Goal: Transaction & Acquisition: Purchase product/service

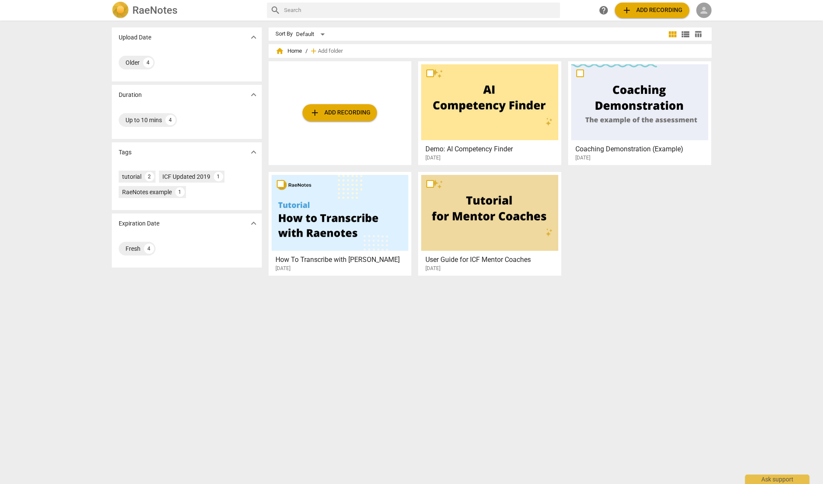
click at [704, 9] on span "person" at bounding box center [704, 10] width 10 height 10
click at [705, 22] on li "Login" at bounding box center [711, 20] width 31 height 21
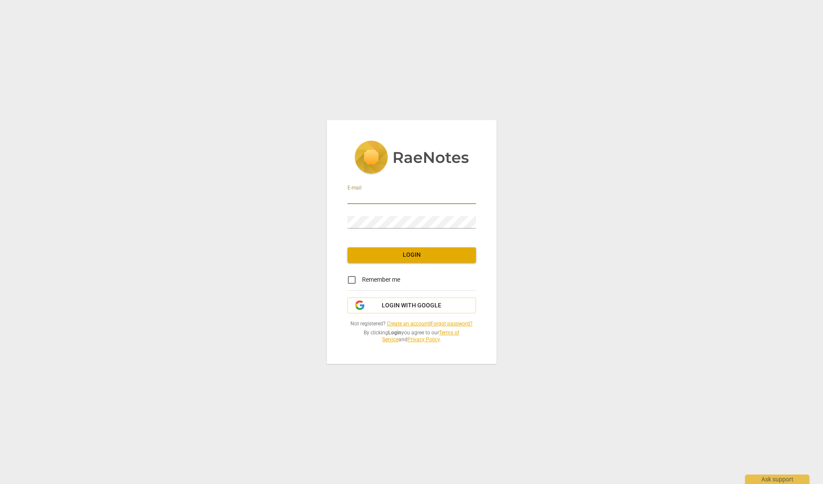
type input "Jim@TheExecutiveHappinessCoach.com"
click at [400, 254] on span "Login" at bounding box center [411, 255] width 115 height 9
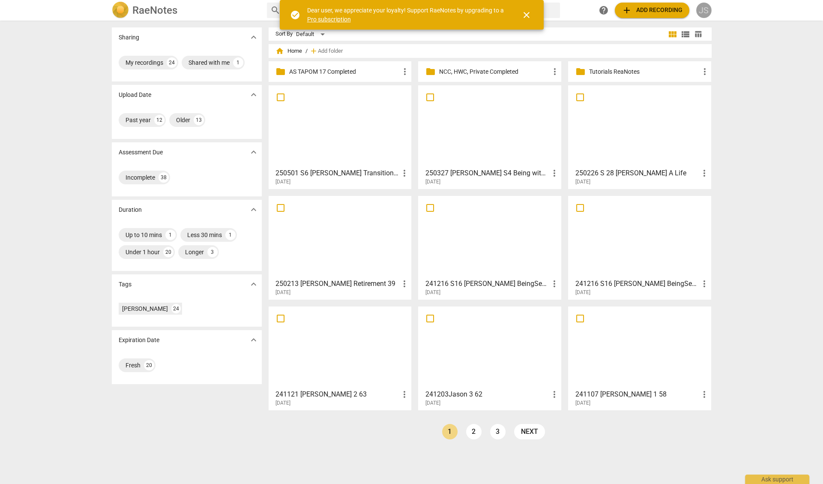
click at [705, 12] on div "JS" at bounding box center [703, 10] width 15 height 15
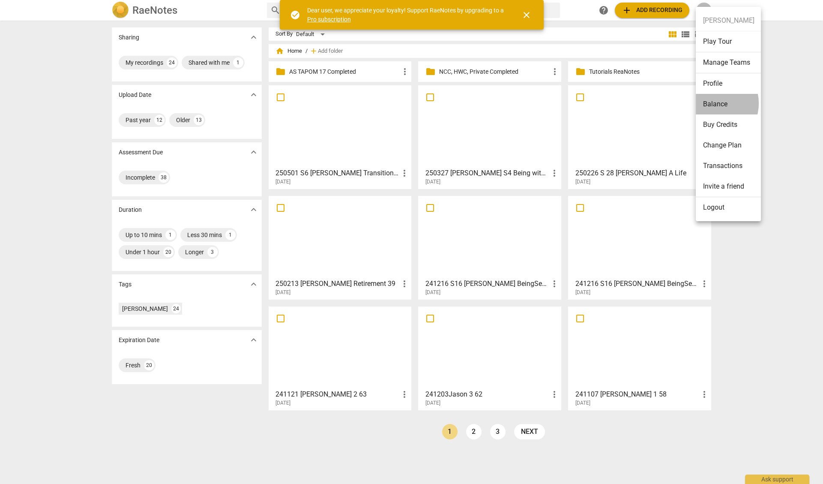
click at [711, 103] on li "Balance" at bounding box center [728, 104] width 65 height 21
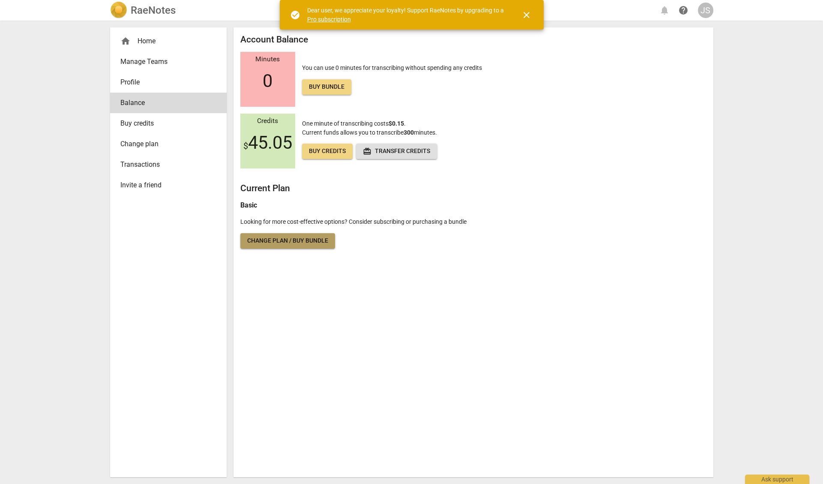
click at [305, 239] on span "Change plan / Buy bundle" at bounding box center [287, 240] width 81 height 9
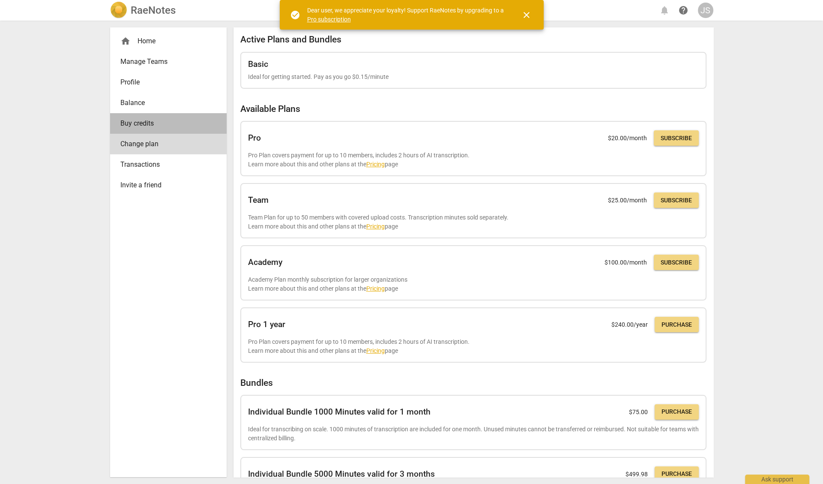
click at [148, 120] on span "Buy credits" at bounding box center [164, 123] width 89 height 10
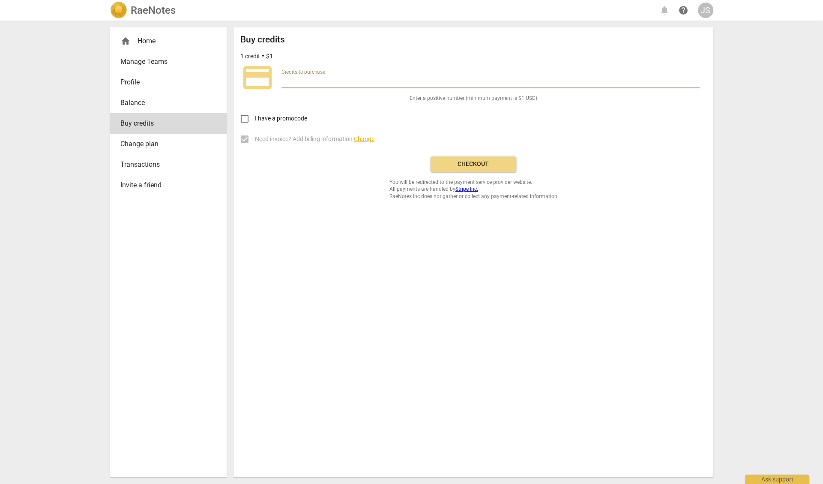
click at [285, 78] on input "number" at bounding box center [490, 82] width 418 height 12
type input "100.00"
click at [464, 162] on span "Checkout" at bounding box center [473, 164] width 72 height 9
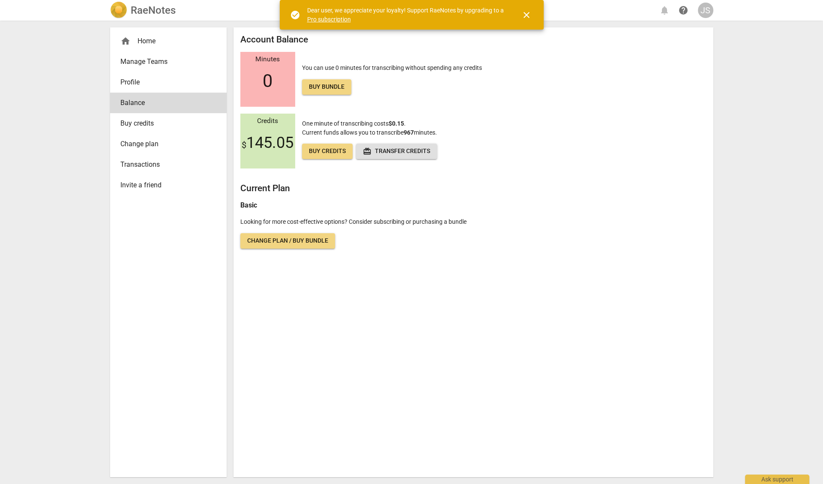
click at [150, 9] on h2 "RaeNotes" at bounding box center [153, 10] width 45 height 12
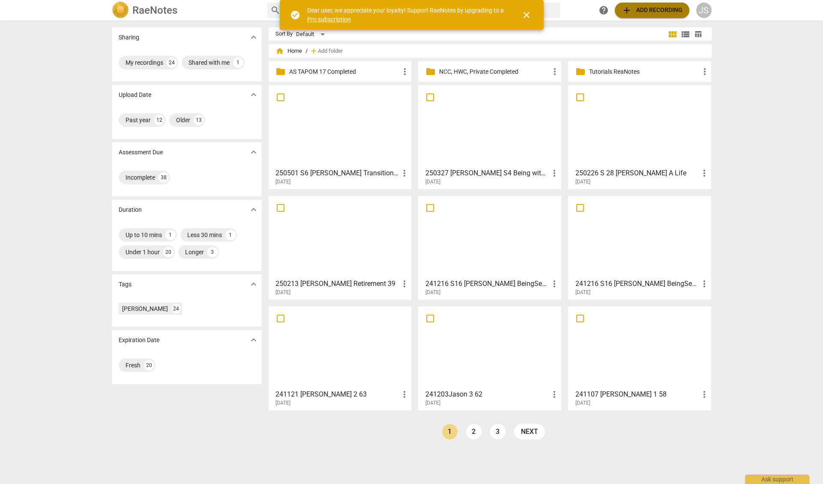
click at [638, 10] on span "add Add recording" at bounding box center [652, 10] width 61 height 10
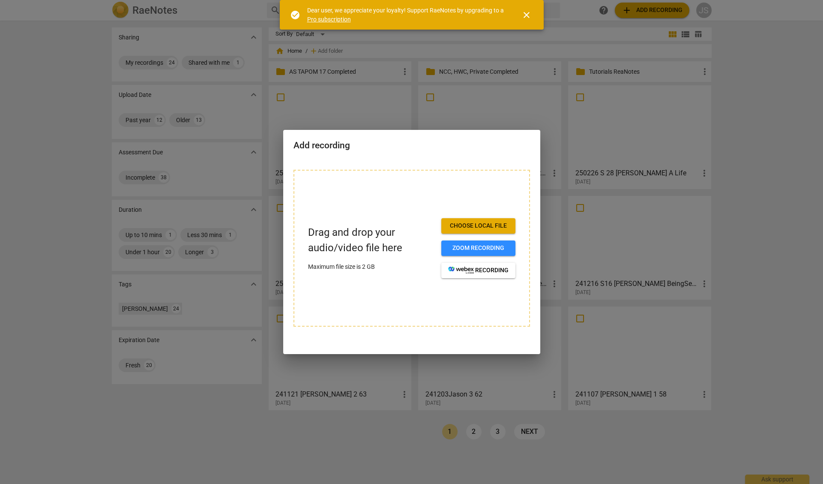
click at [457, 224] on span "Choose local file" at bounding box center [478, 225] width 60 height 9
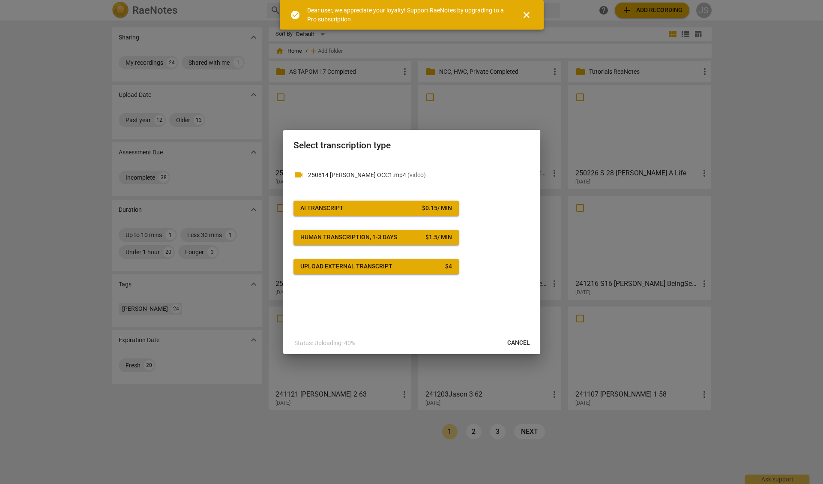
click at [399, 208] on span "AI Transcript $ 0.15 / min" at bounding box center [376, 208] width 152 height 9
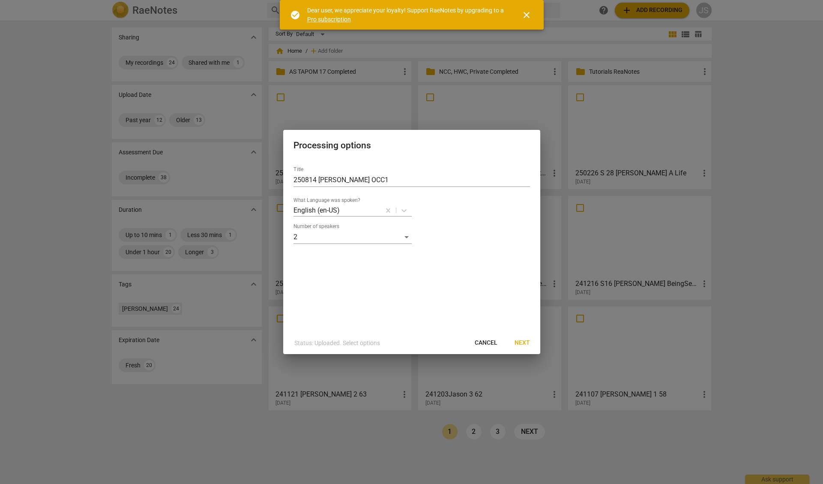
click at [521, 342] on span "Next" at bounding box center [522, 342] width 15 height 9
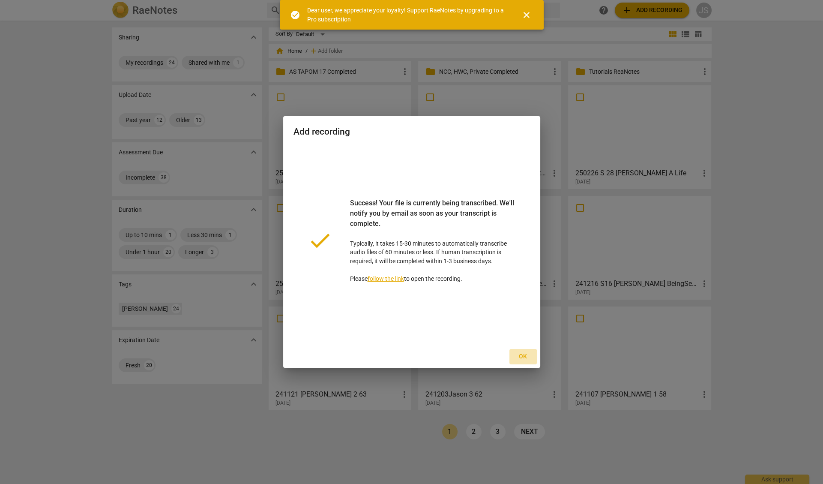
click at [521, 354] on span "Ok" at bounding box center [523, 356] width 14 height 9
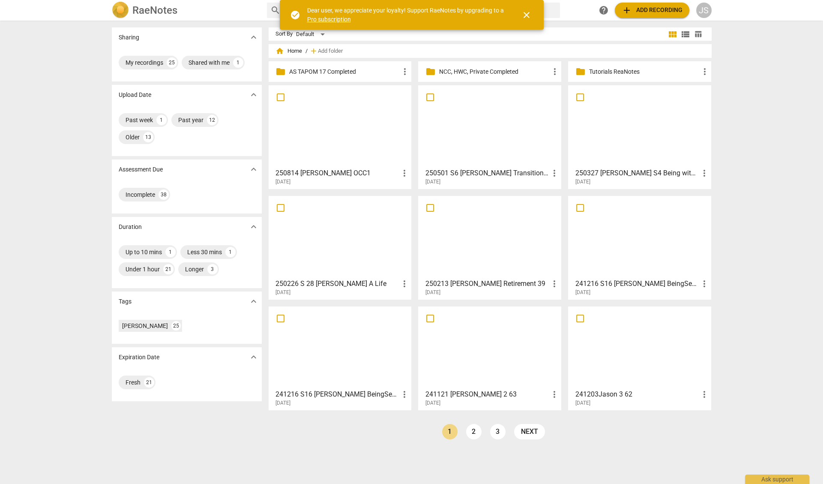
click at [525, 14] on span "close" at bounding box center [526, 15] width 10 height 10
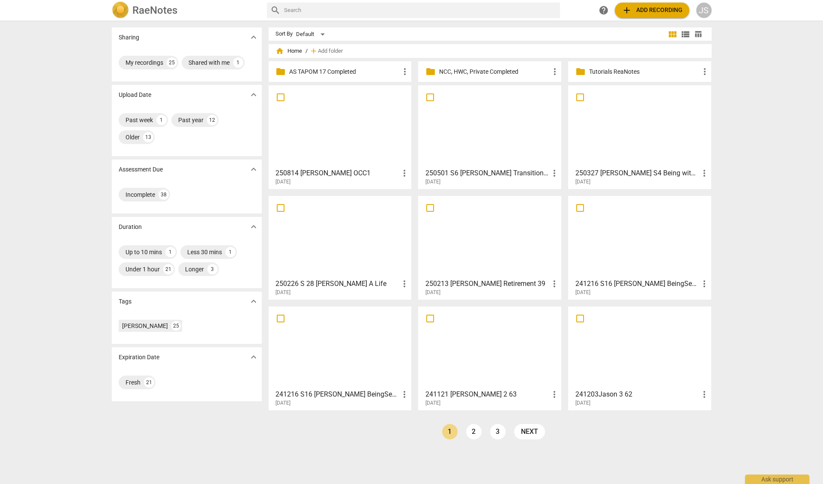
click at [337, 124] on div at bounding box center [340, 126] width 137 height 76
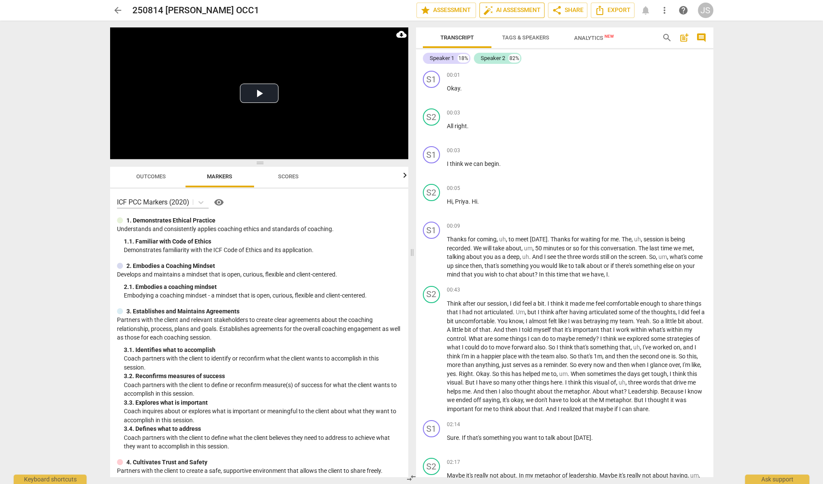
click at [514, 11] on span "auto_fix_high AI Assessment" at bounding box center [511, 10] width 57 height 10
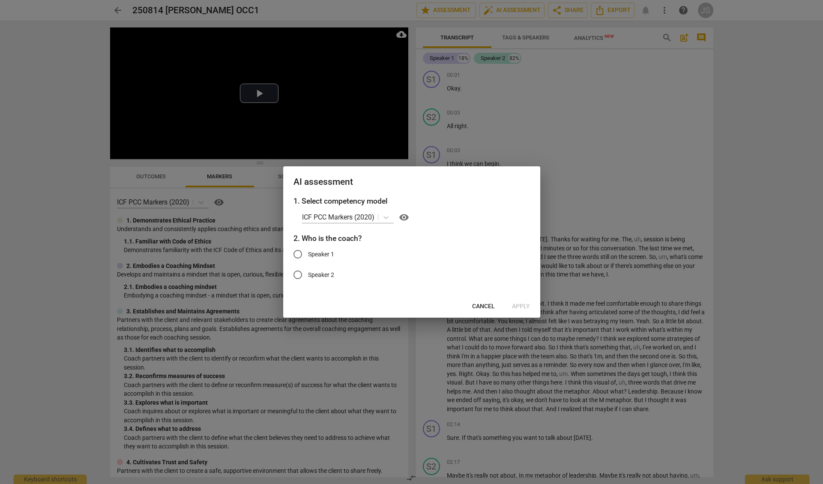
click at [568, 146] on div at bounding box center [411, 242] width 823 height 484
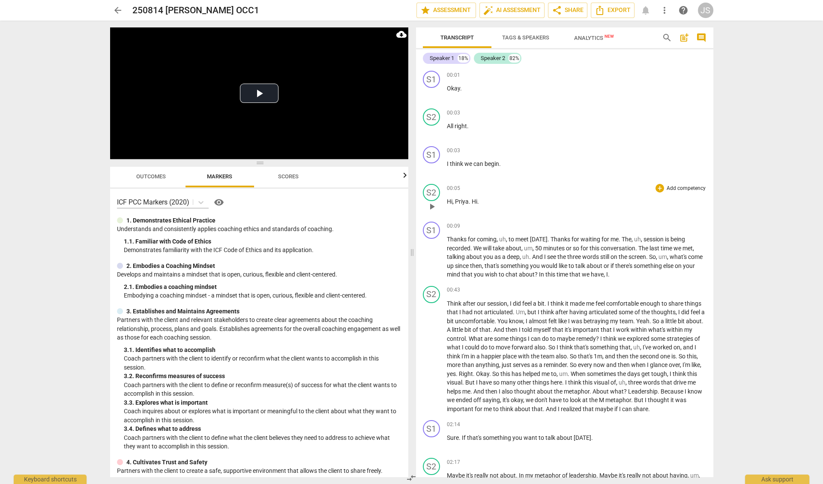
click at [447, 199] on span "Hi" at bounding box center [450, 201] width 6 height 7
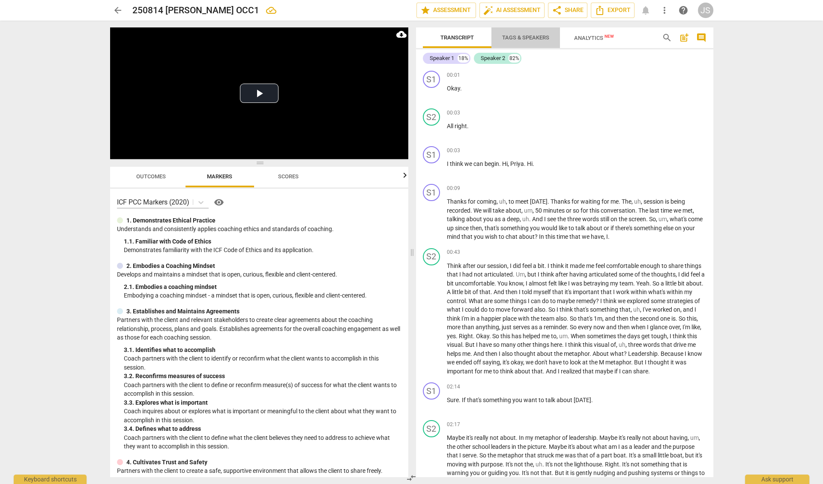
click at [517, 36] on span "Tags & Speakers" at bounding box center [525, 37] width 47 height 6
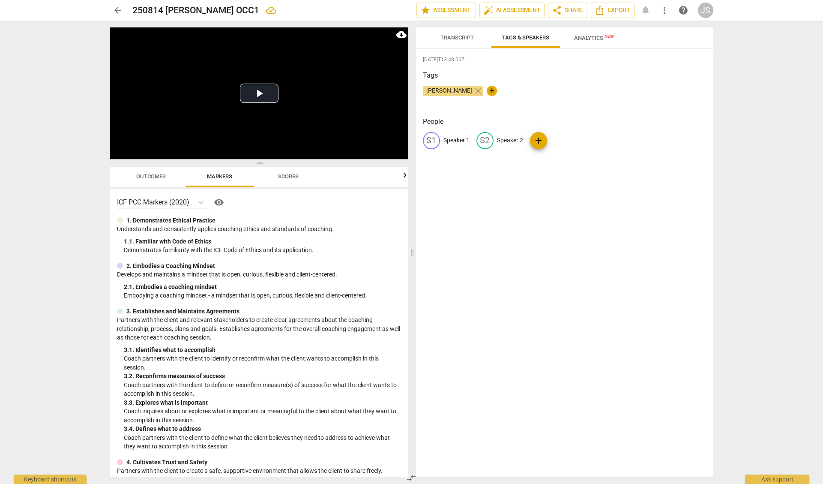
click at [458, 139] on p "Speaker 1" at bounding box center [456, 140] width 26 height 9
type input "[PERSON_NAME]"
click at [562, 140] on p "Speaker 2" at bounding box center [566, 140] width 26 height 9
type input "Priya"
click at [614, 120] on h3 "People" at bounding box center [565, 122] width 284 height 10
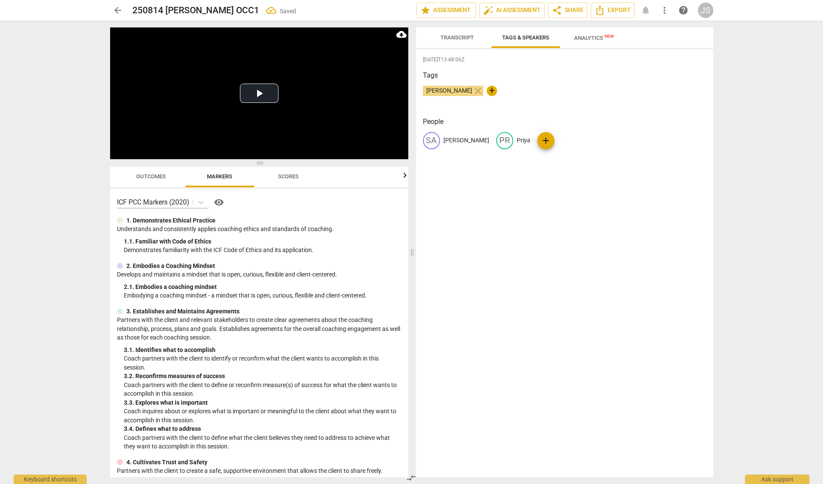
click at [458, 39] on span "Transcript" at bounding box center [456, 37] width 33 height 6
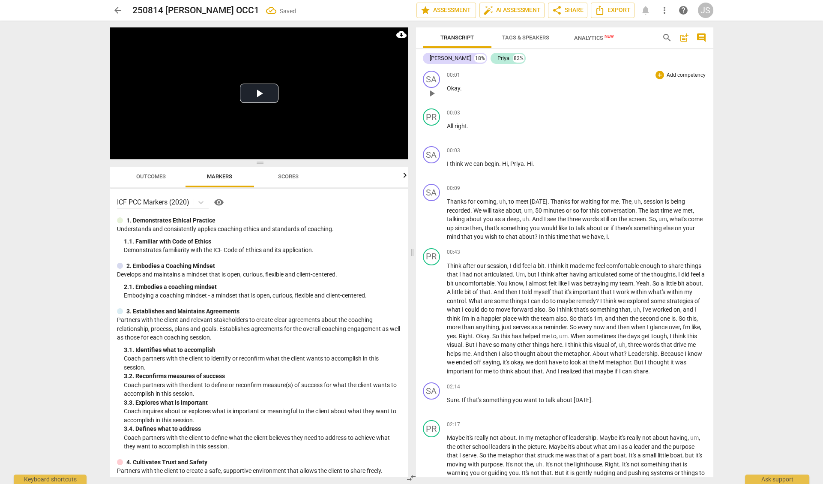
click at [447, 87] on span "Okay" at bounding box center [453, 88] width 13 height 7
click at [509, 10] on span "auto_fix_high AI Assessment" at bounding box center [511, 10] width 57 height 10
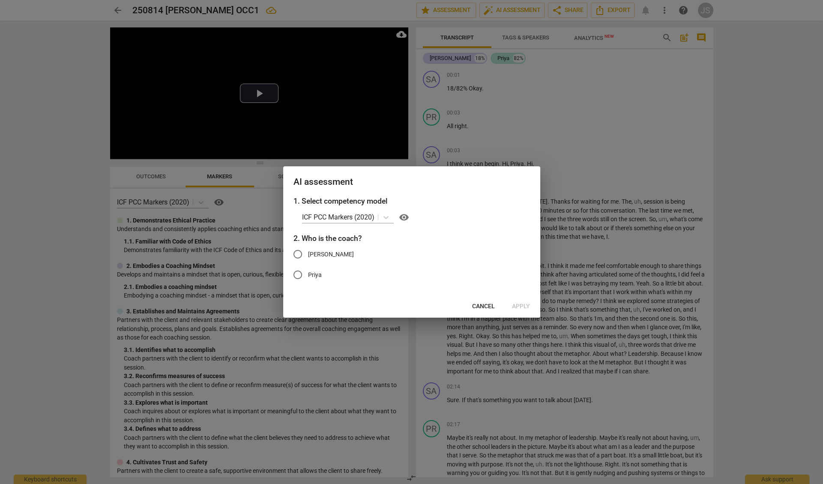
click at [296, 253] on input "[PERSON_NAME]" at bounding box center [297, 254] width 21 height 21
radio input "true"
click at [517, 305] on span "Apply" at bounding box center [521, 306] width 18 height 9
